Goal: Transaction & Acquisition: Purchase product/service

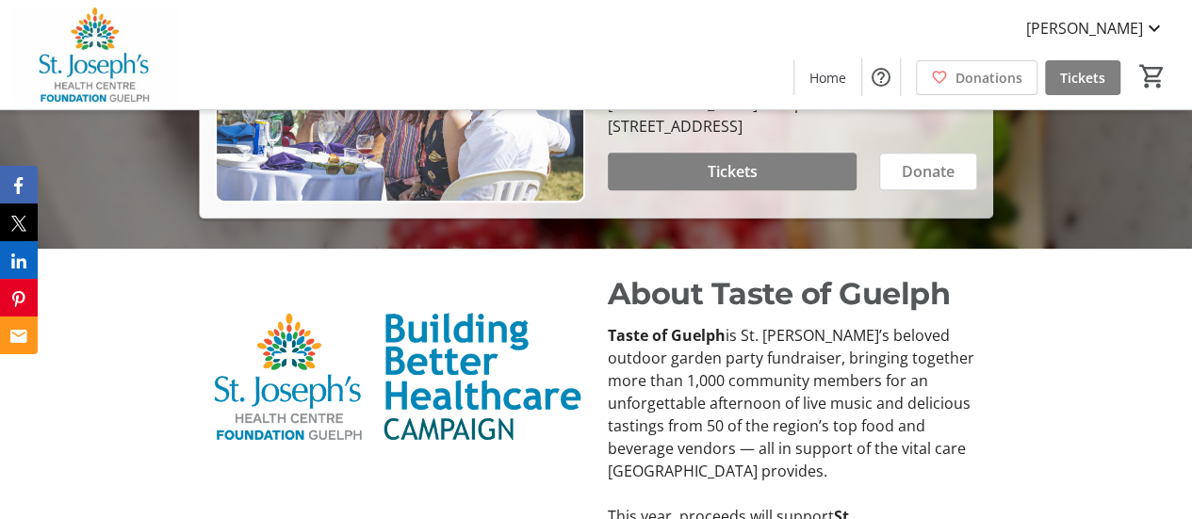
scroll to position [492, 0]
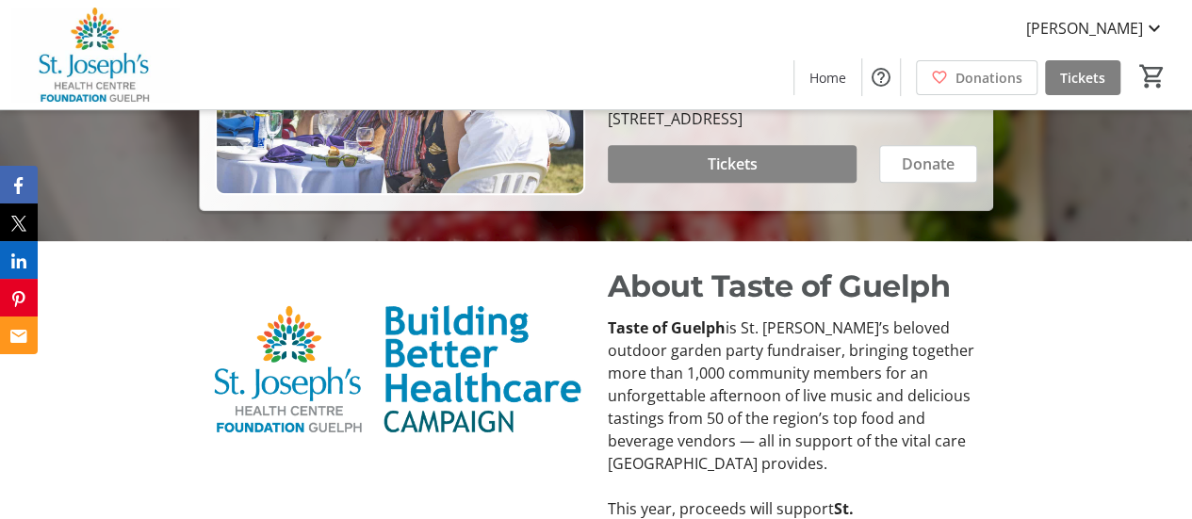
click at [764, 187] on span at bounding box center [733, 163] width 250 height 45
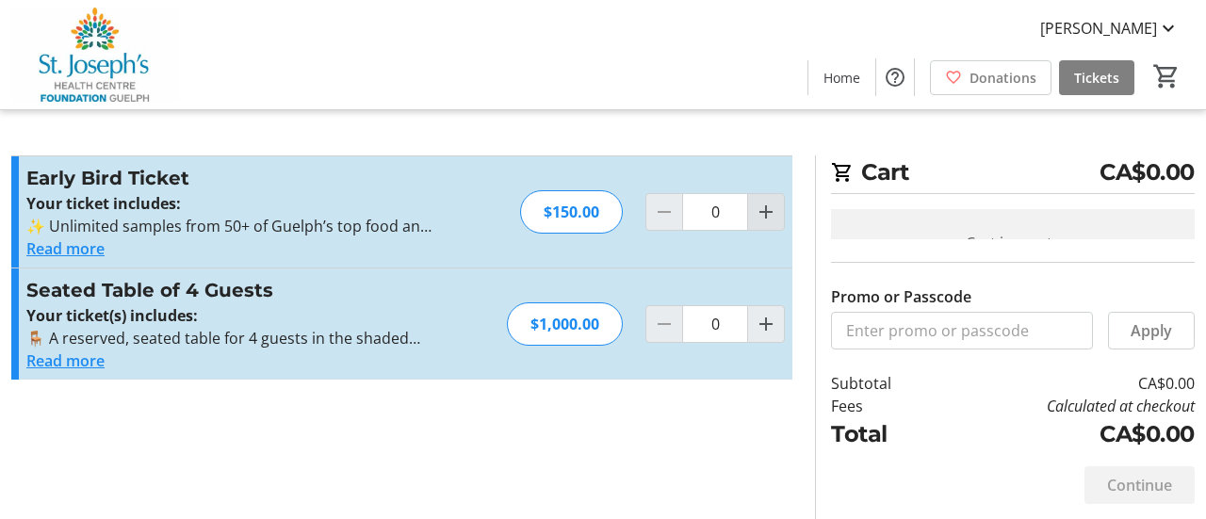
click at [756, 223] on mat-icon "Increment by one" at bounding box center [766, 212] width 23 height 23
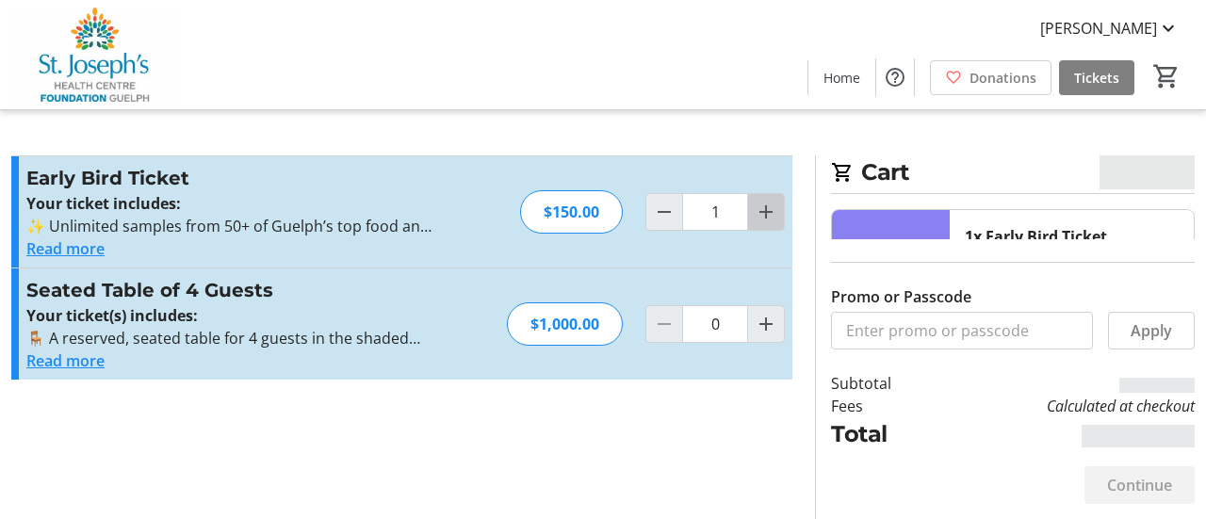
click at [763, 223] on mat-icon "Increment by one" at bounding box center [766, 212] width 23 height 23
type input "2"
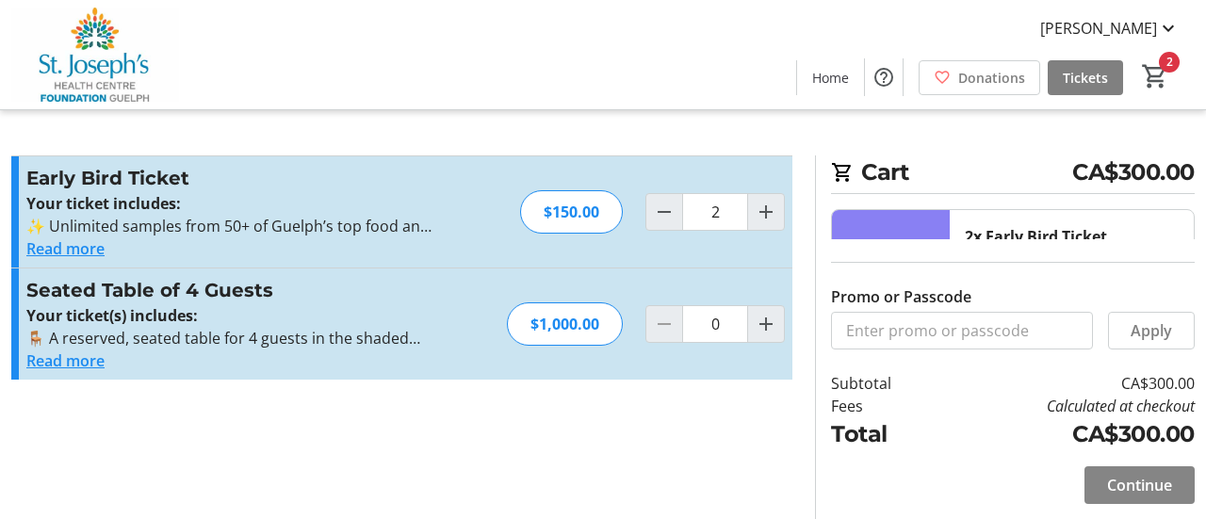
click at [1135, 483] on span "Continue" at bounding box center [1139, 485] width 65 height 23
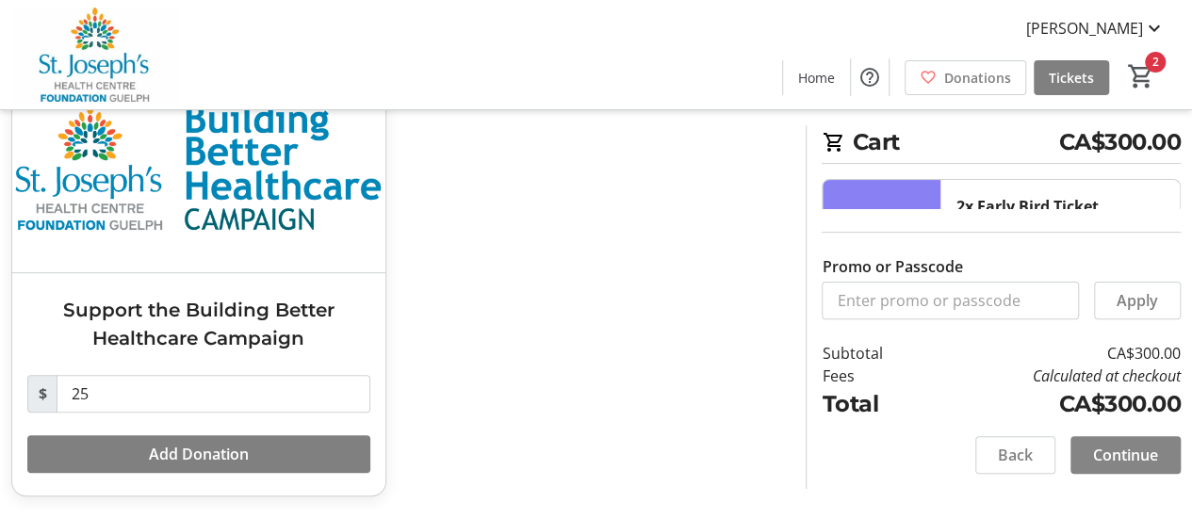
scroll to position [253, 0]
click at [112, 381] on input "25" at bounding box center [214, 394] width 314 height 38
type input "2"
click at [1114, 444] on span "Continue" at bounding box center [1125, 455] width 65 height 23
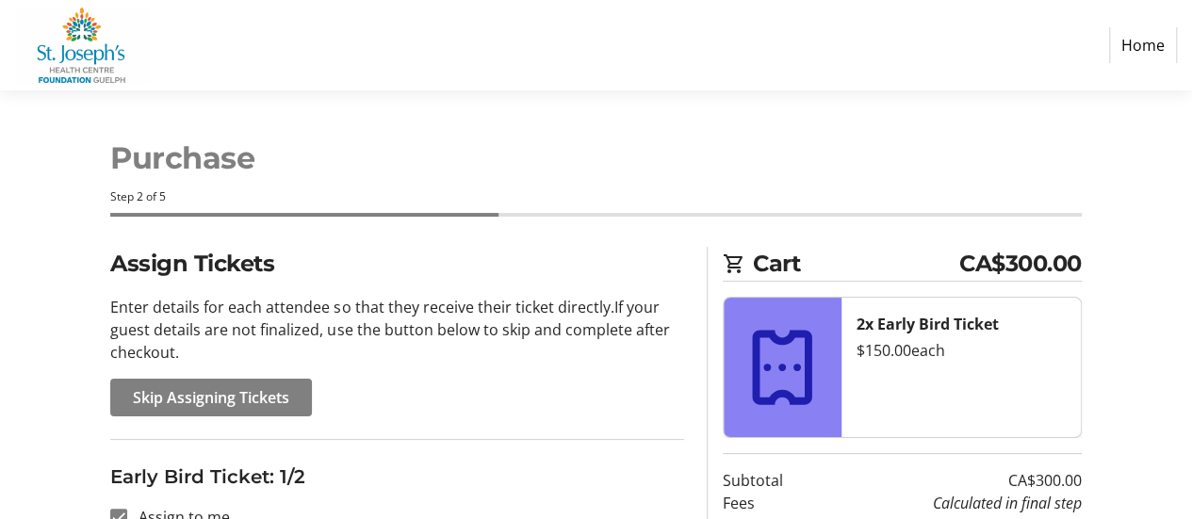
scroll to position [24, 0]
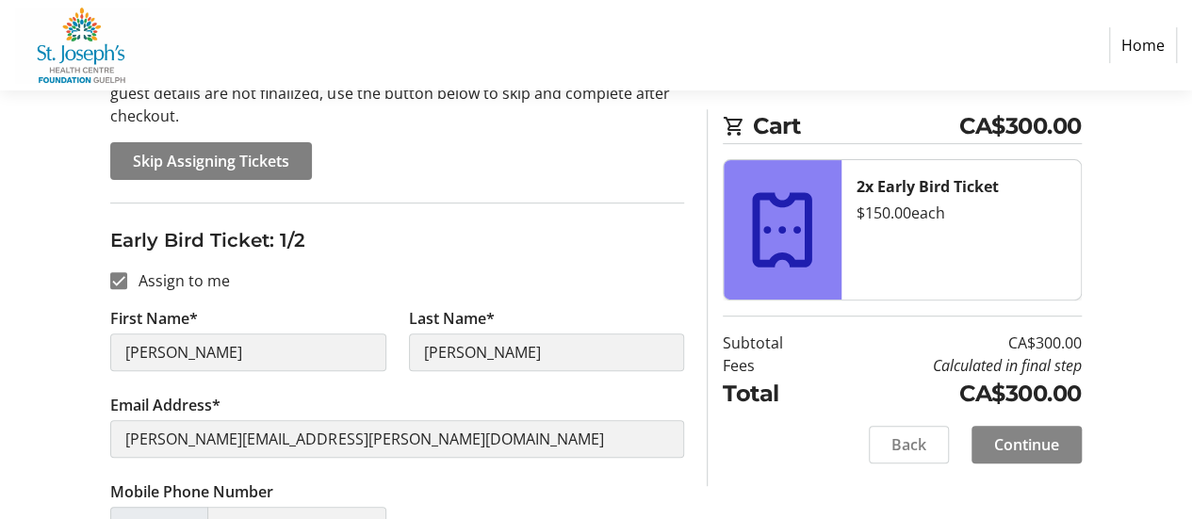
click at [1027, 456] on span "Continue" at bounding box center [1026, 445] width 65 height 23
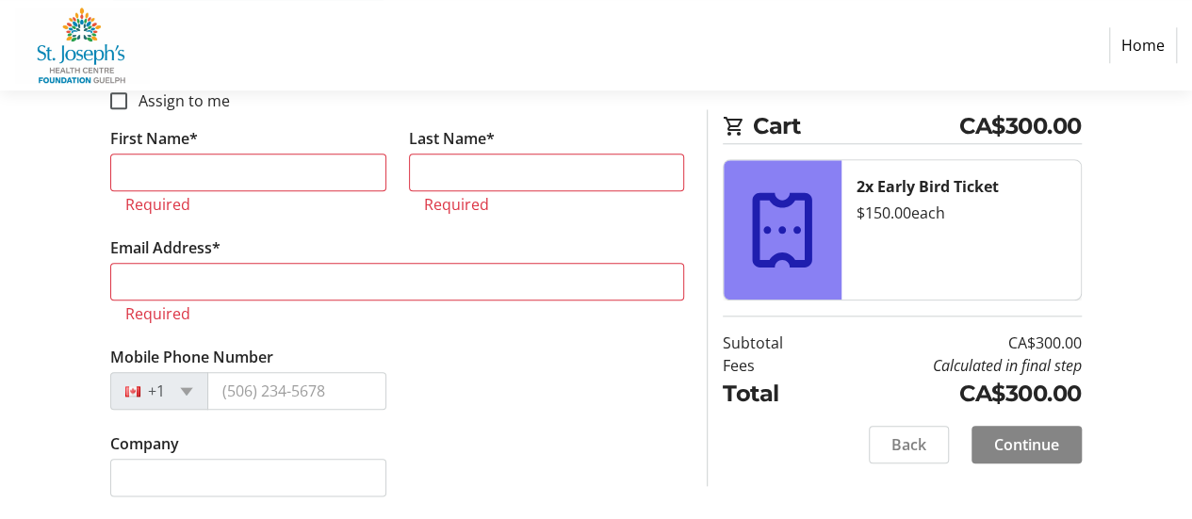
scroll to position [1099, 0]
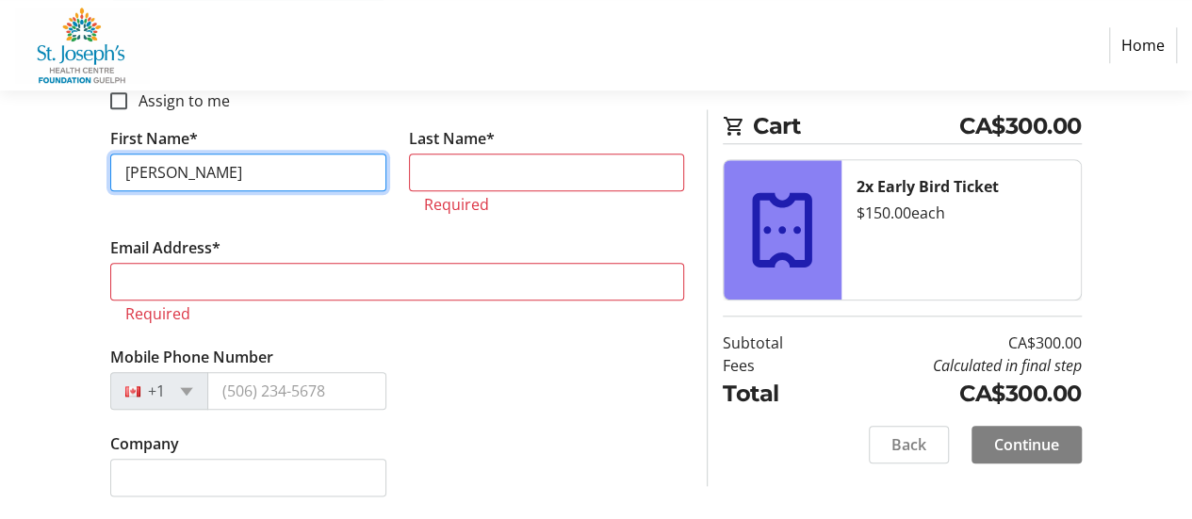
type input "[PERSON_NAME]"
click at [343, 237] on tr-form-field "First Name* [PERSON_NAME]" at bounding box center [248, 181] width 298 height 109
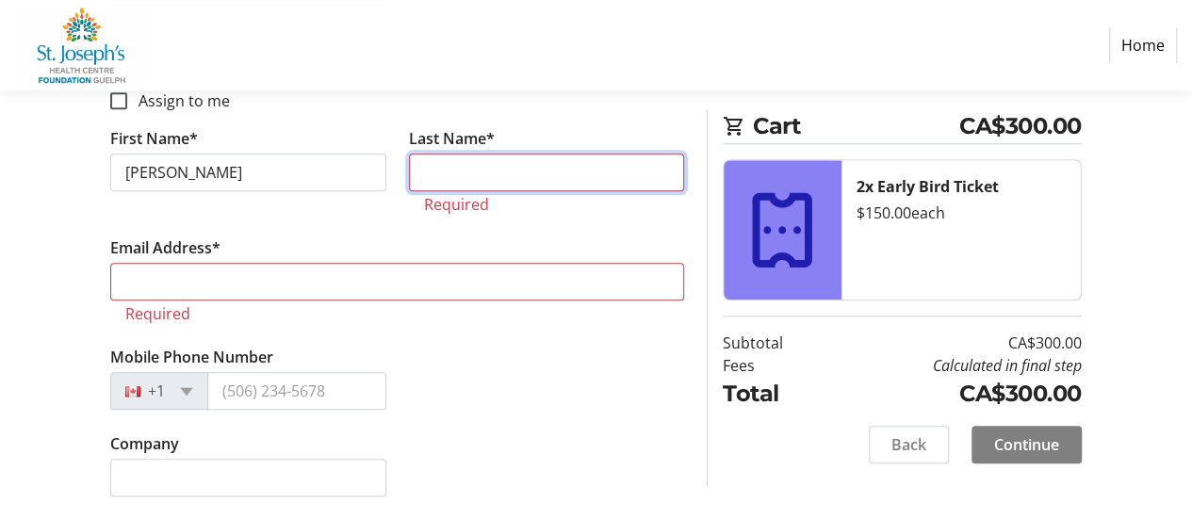
click at [466, 168] on input "Last Name*" at bounding box center [546, 173] width 275 height 38
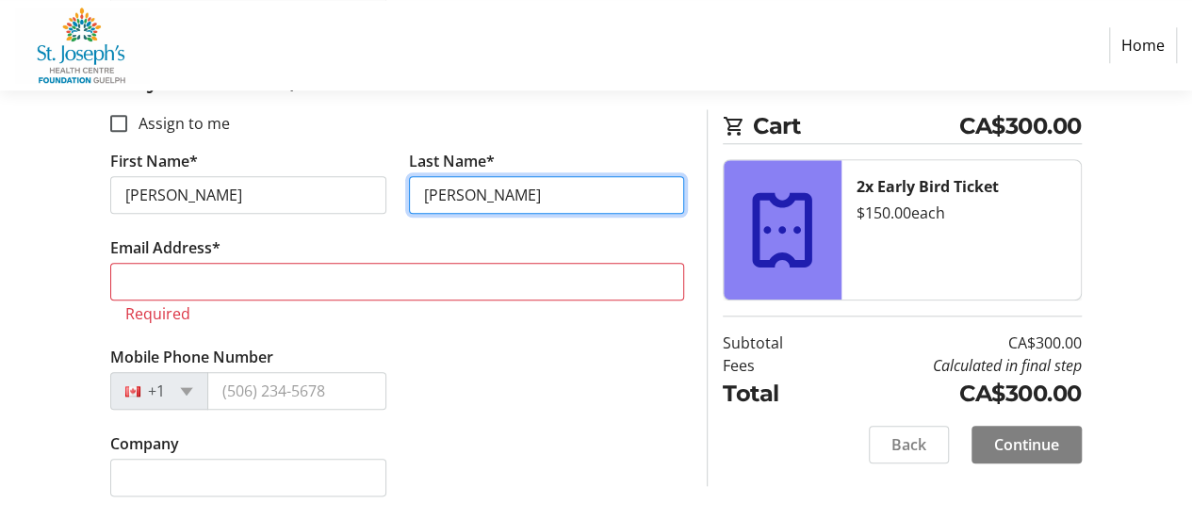
type input "[PERSON_NAME]"
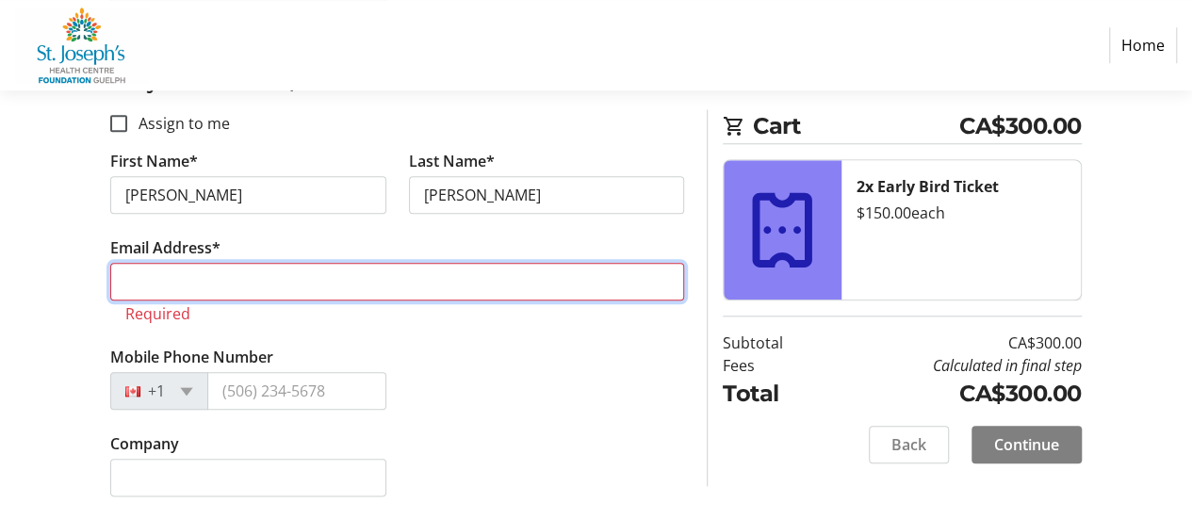
click at [192, 274] on input "Email Address*" at bounding box center [397, 282] width 574 height 38
type input "e"
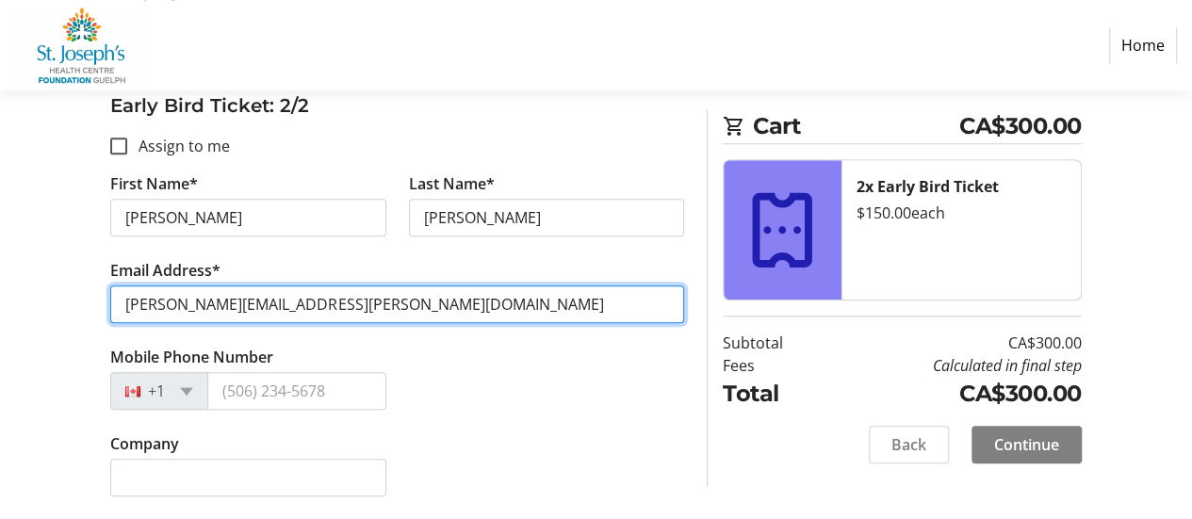
scroll to position [1129, 0]
type input "[PERSON_NAME][EMAIL_ADDRESS][PERSON_NAME][DOMAIN_NAME]"
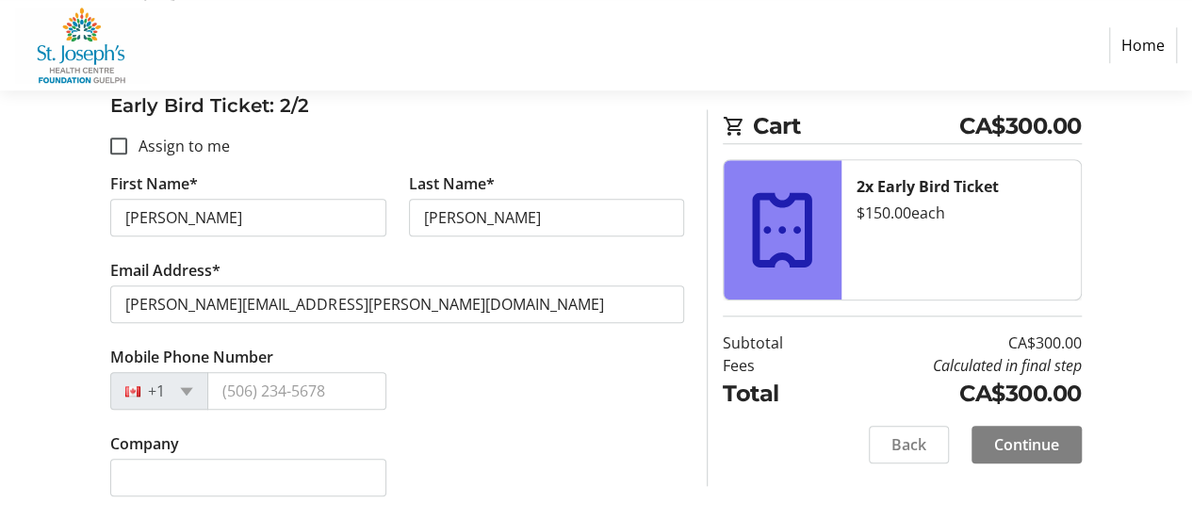
click at [166, 435] on label "Company" at bounding box center [144, 444] width 69 height 23
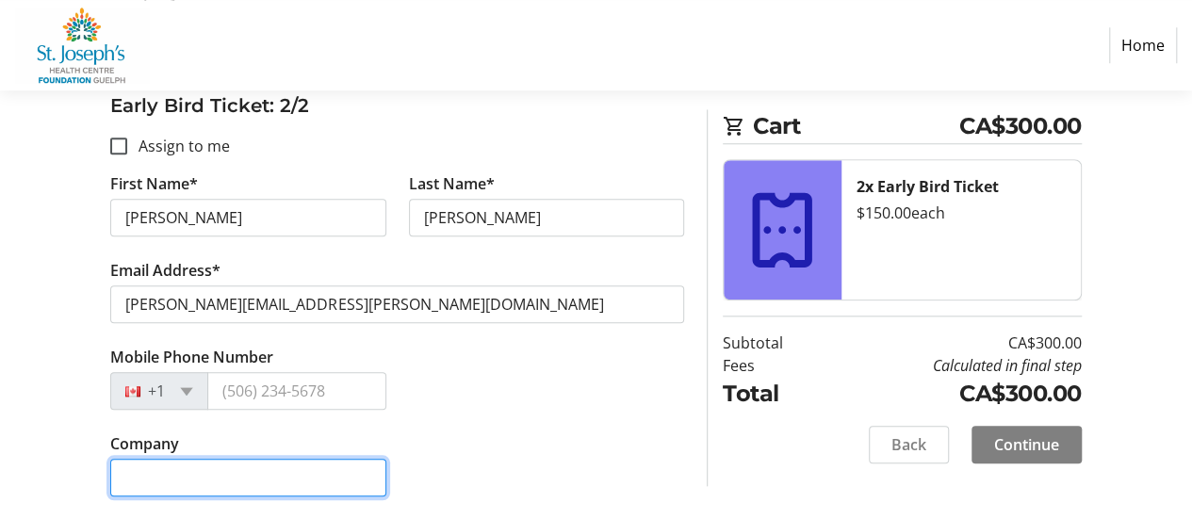
click at [166, 459] on input "Company" at bounding box center [247, 478] width 275 height 38
type input "[PERSON_NAME] and Associates"
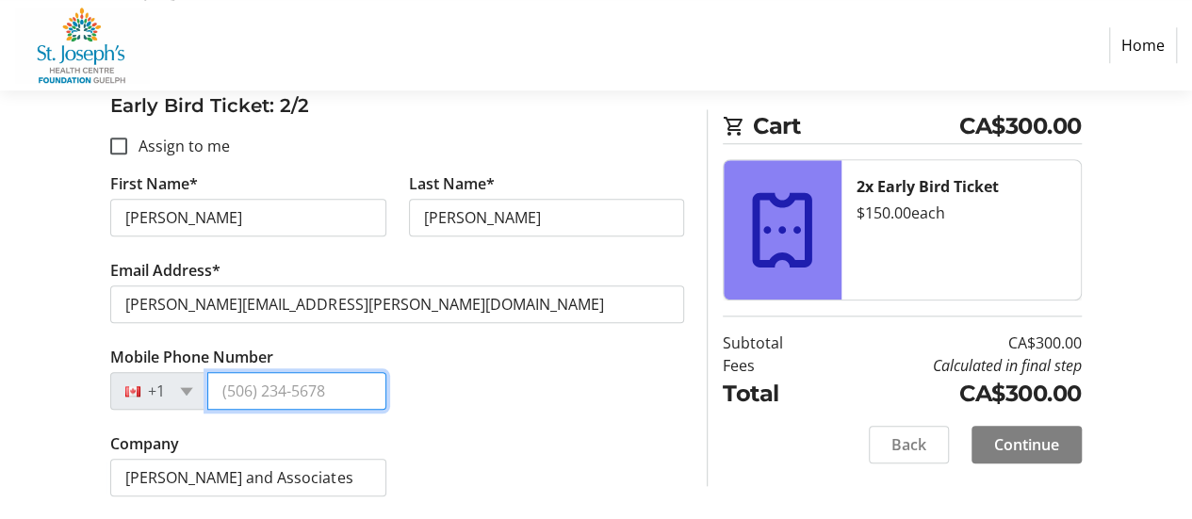
type input "[PHONE_NUMBER]"
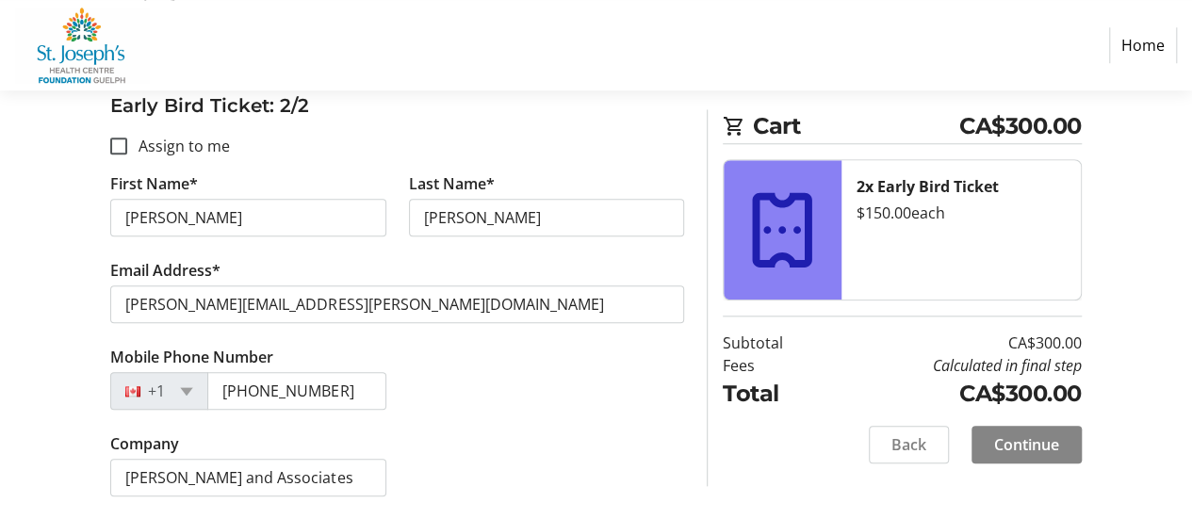
click at [1027, 456] on span "Continue" at bounding box center [1026, 445] width 65 height 23
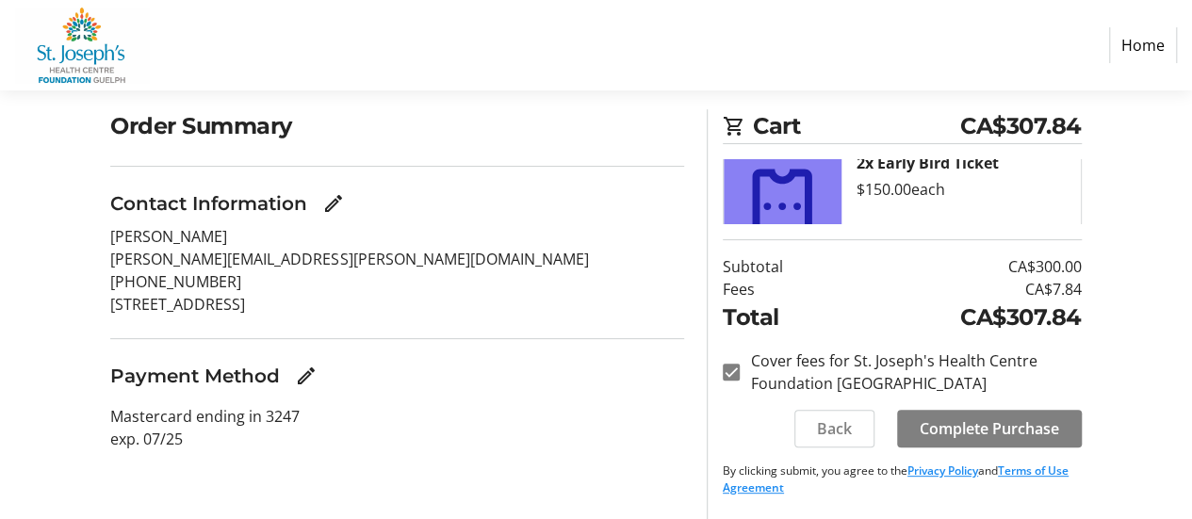
scroll to position [222, 0]
click at [1019, 422] on span "Complete Purchase" at bounding box center [989, 428] width 139 height 23
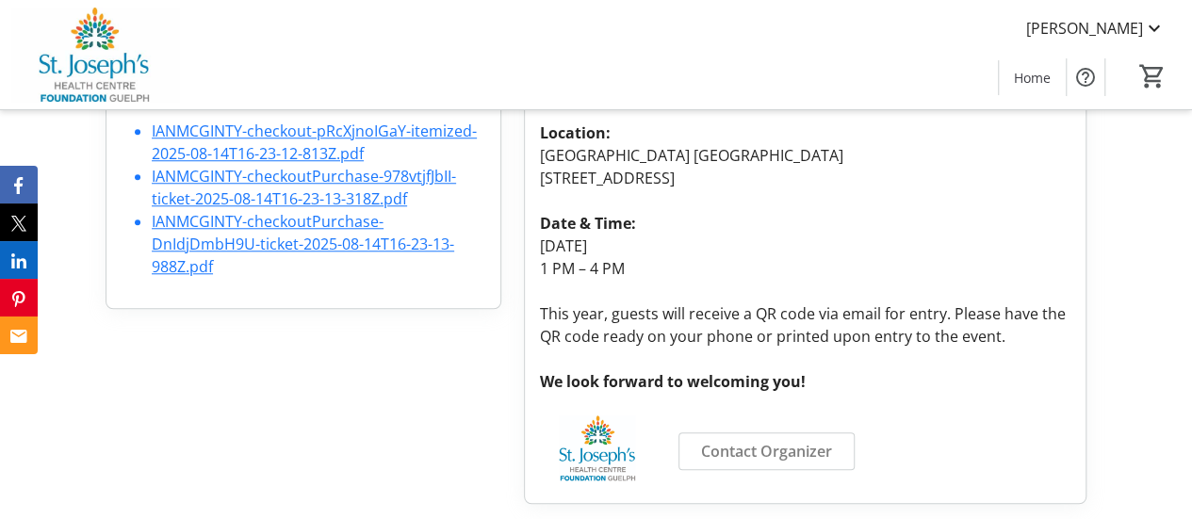
scroll to position [1093, 0]
click at [813, 257] on p "1 PM – 4 PM" at bounding box center [805, 268] width 531 height 23
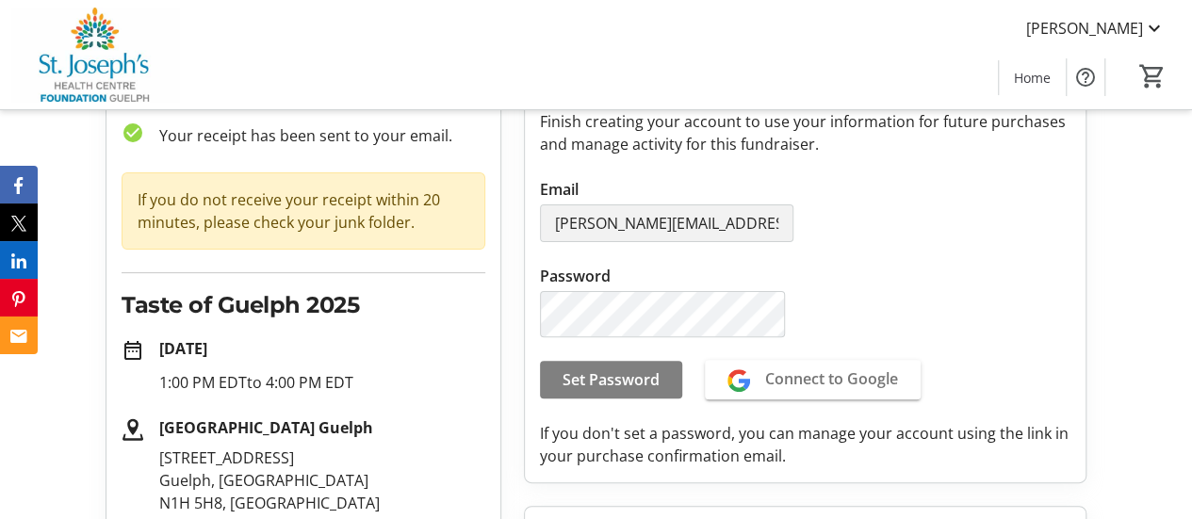
scroll to position [130, 0]
